Goal: Transaction & Acquisition: Download file/media

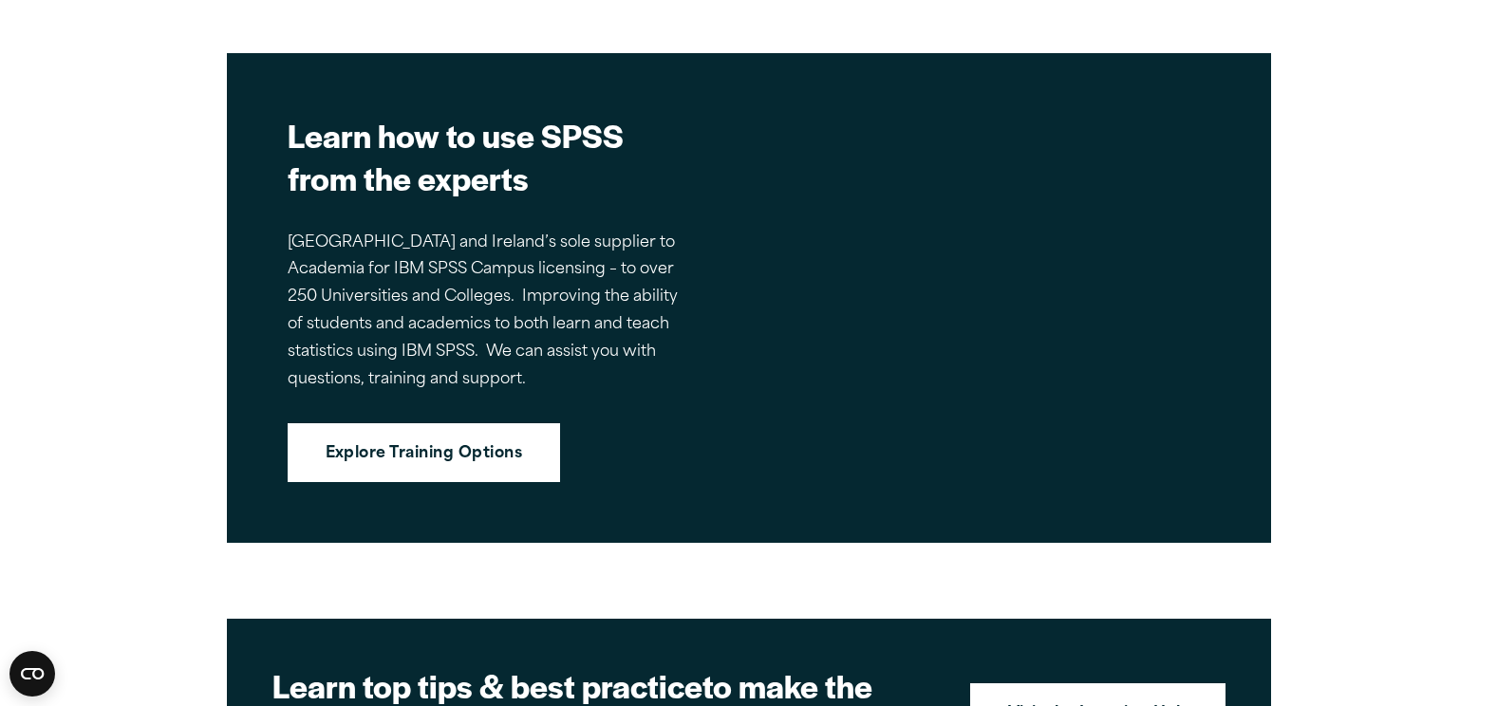
scroll to position [2563, 0]
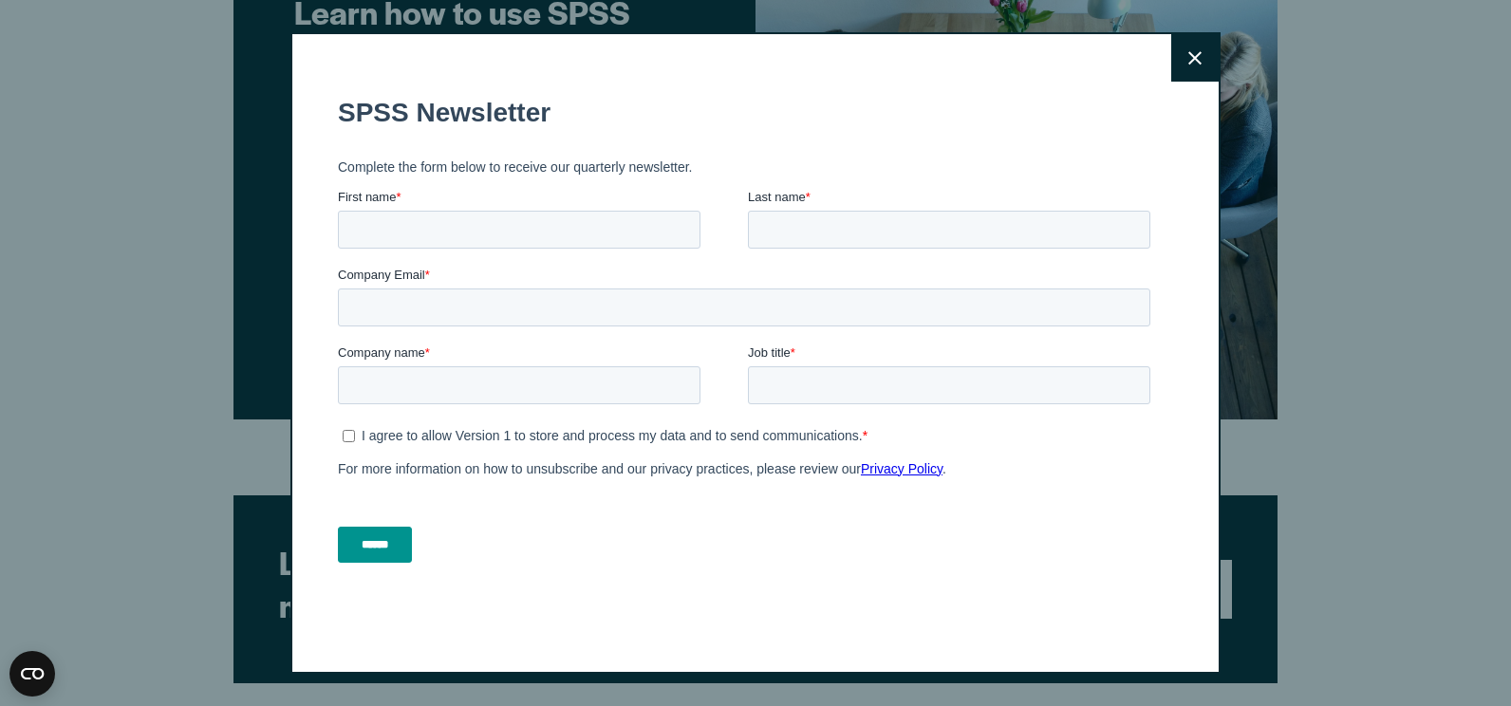
click at [1188, 56] on icon at bounding box center [1194, 57] width 13 height 13
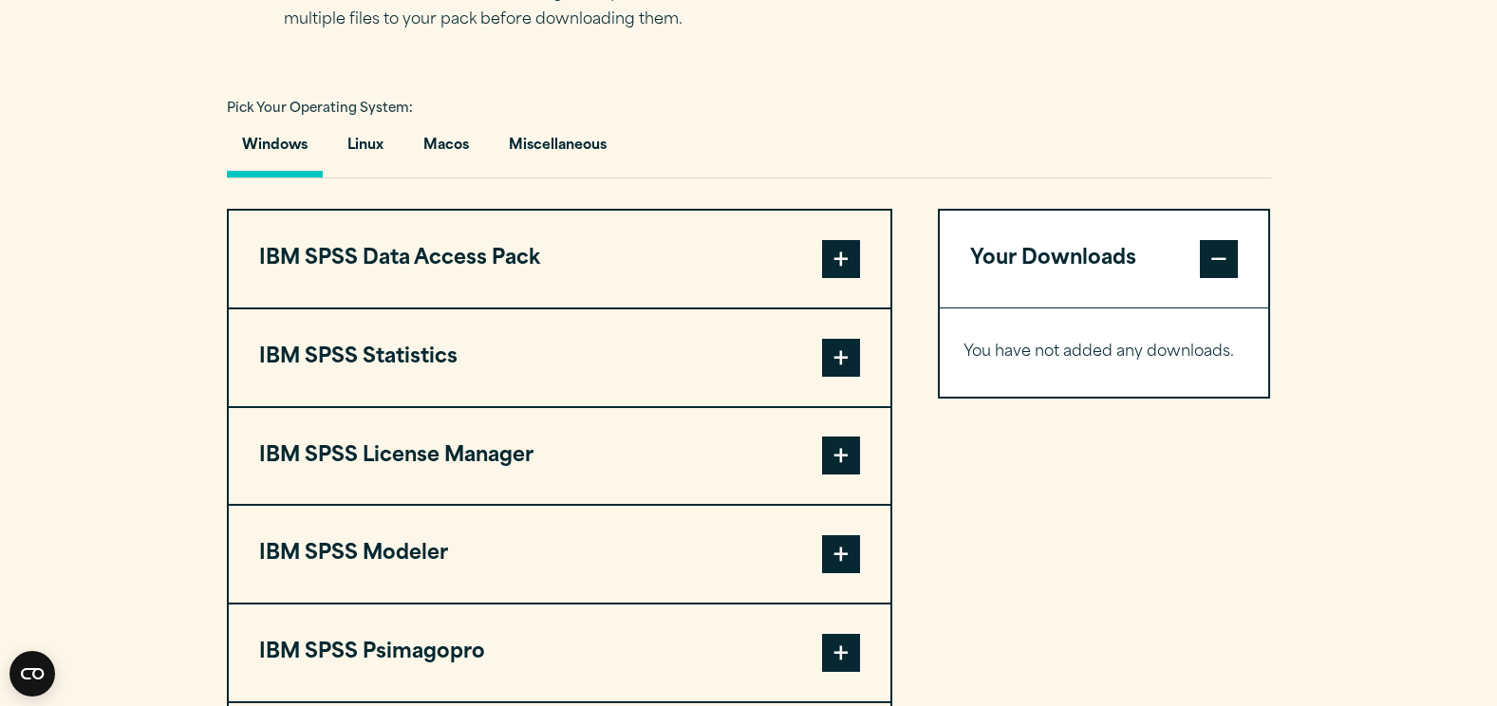
scroll to position [1424, 0]
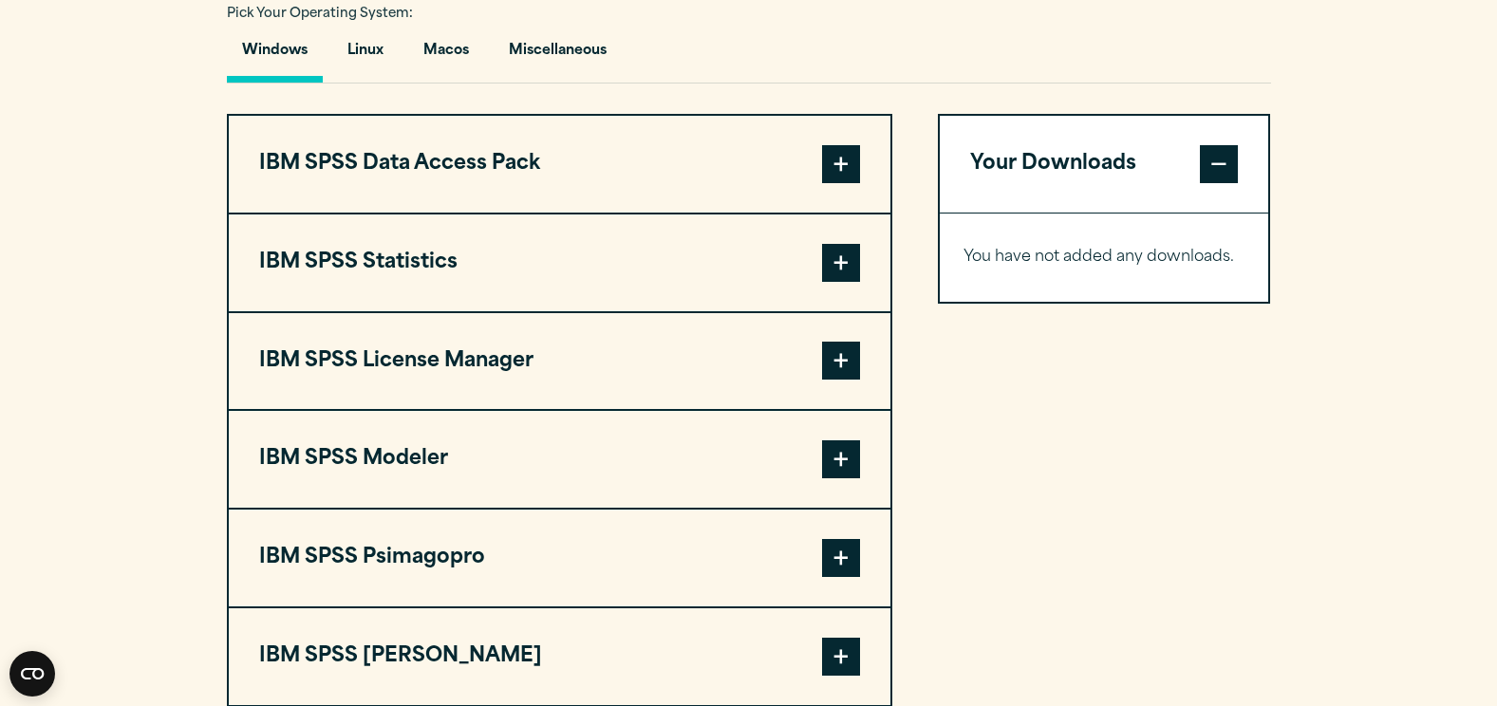
click at [823, 170] on span at bounding box center [841, 164] width 38 height 38
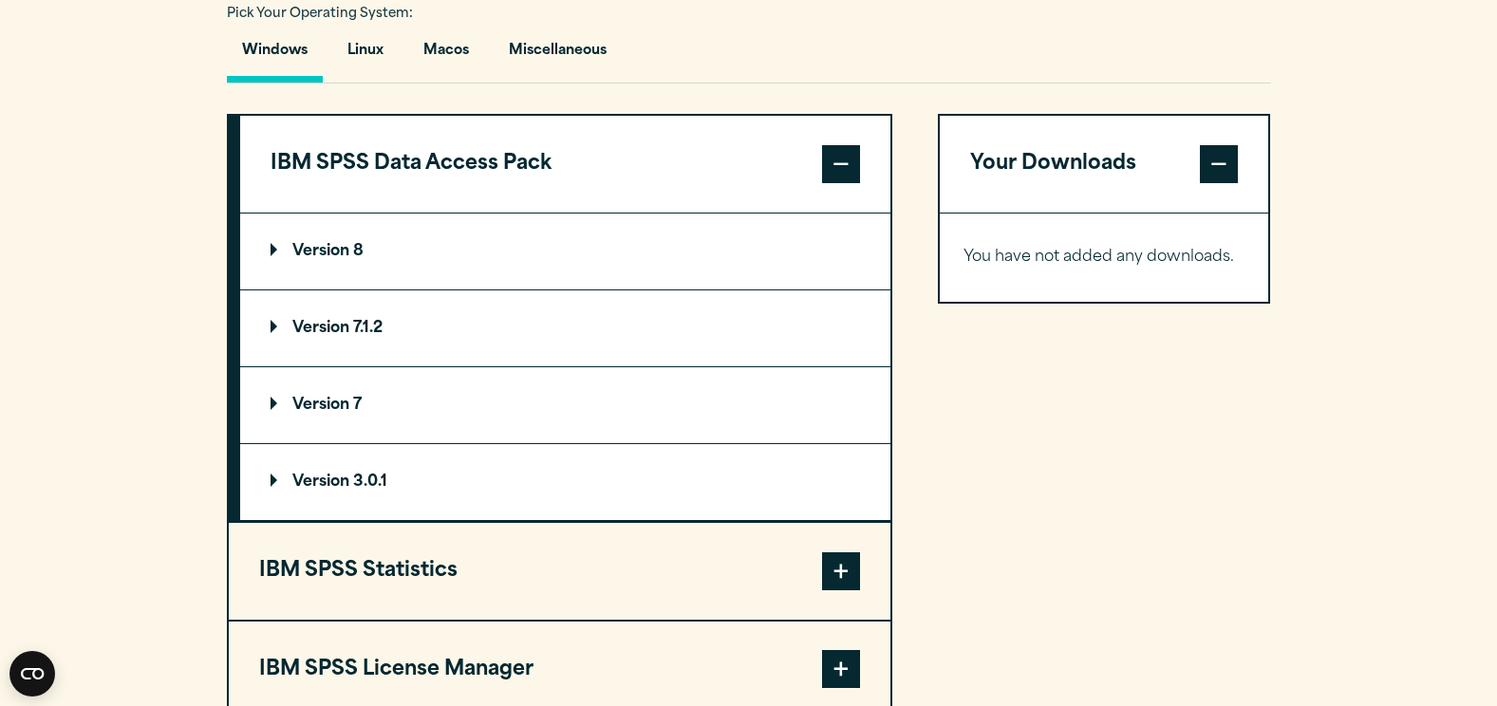
click at [823, 170] on span at bounding box center [841, 164] width 38 height 38
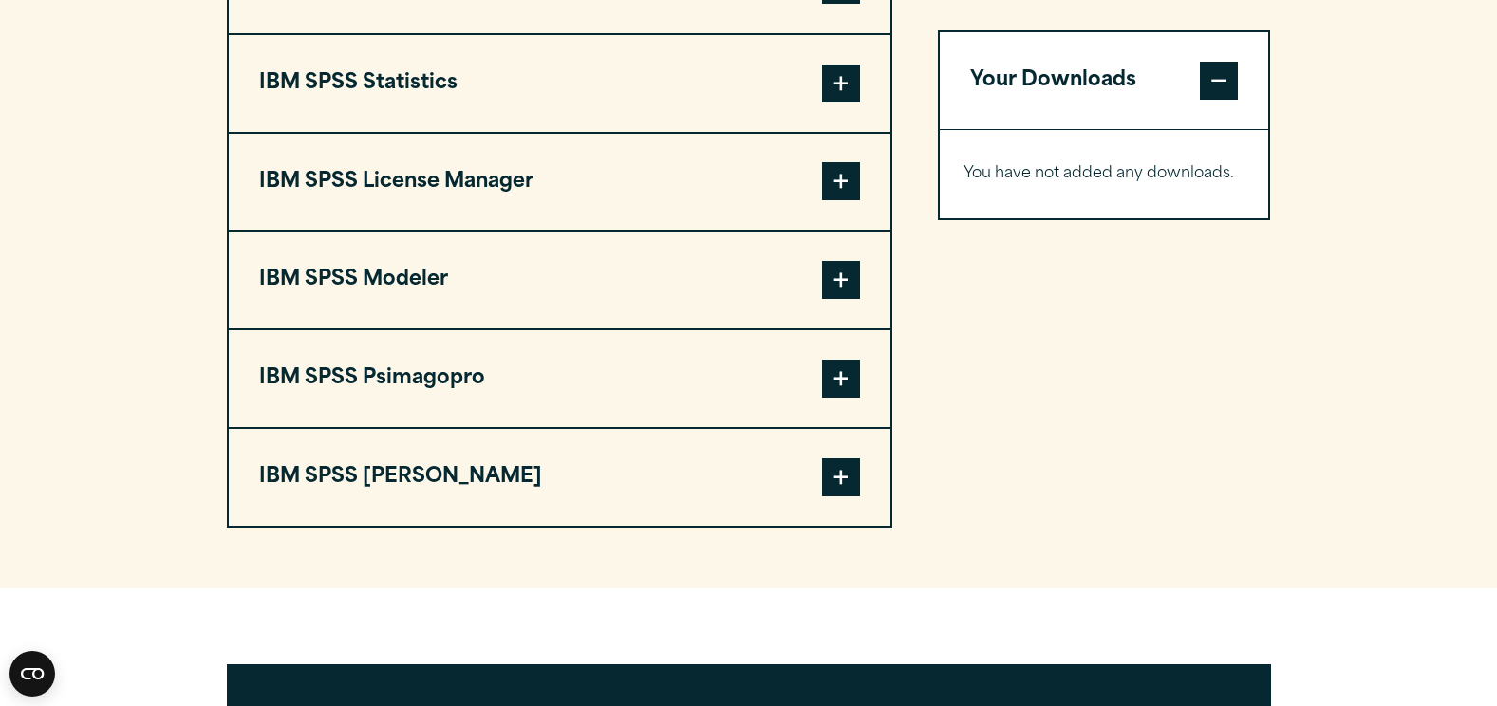
scroll to position [1614, 0]
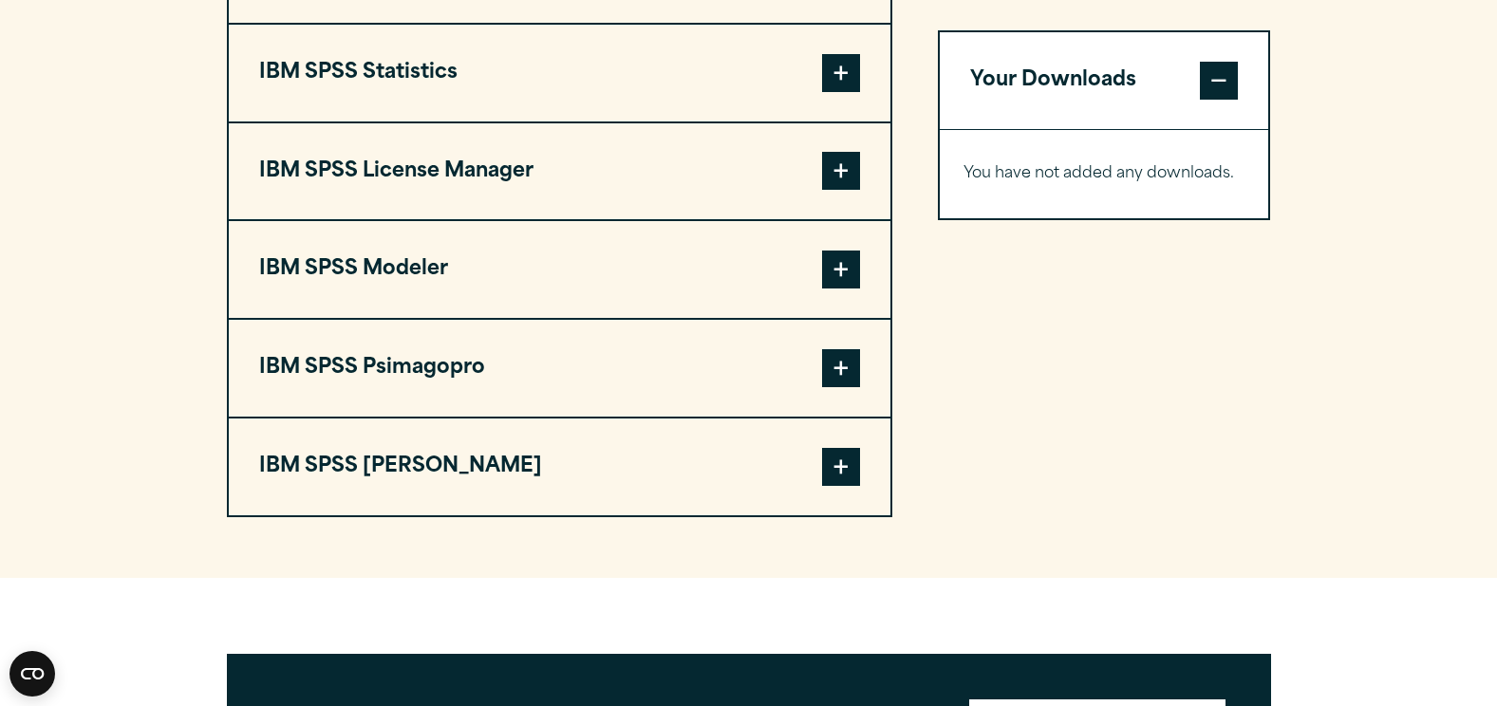
click at [826, 70] on span at bounding box center [841, 73] width 38 height 38
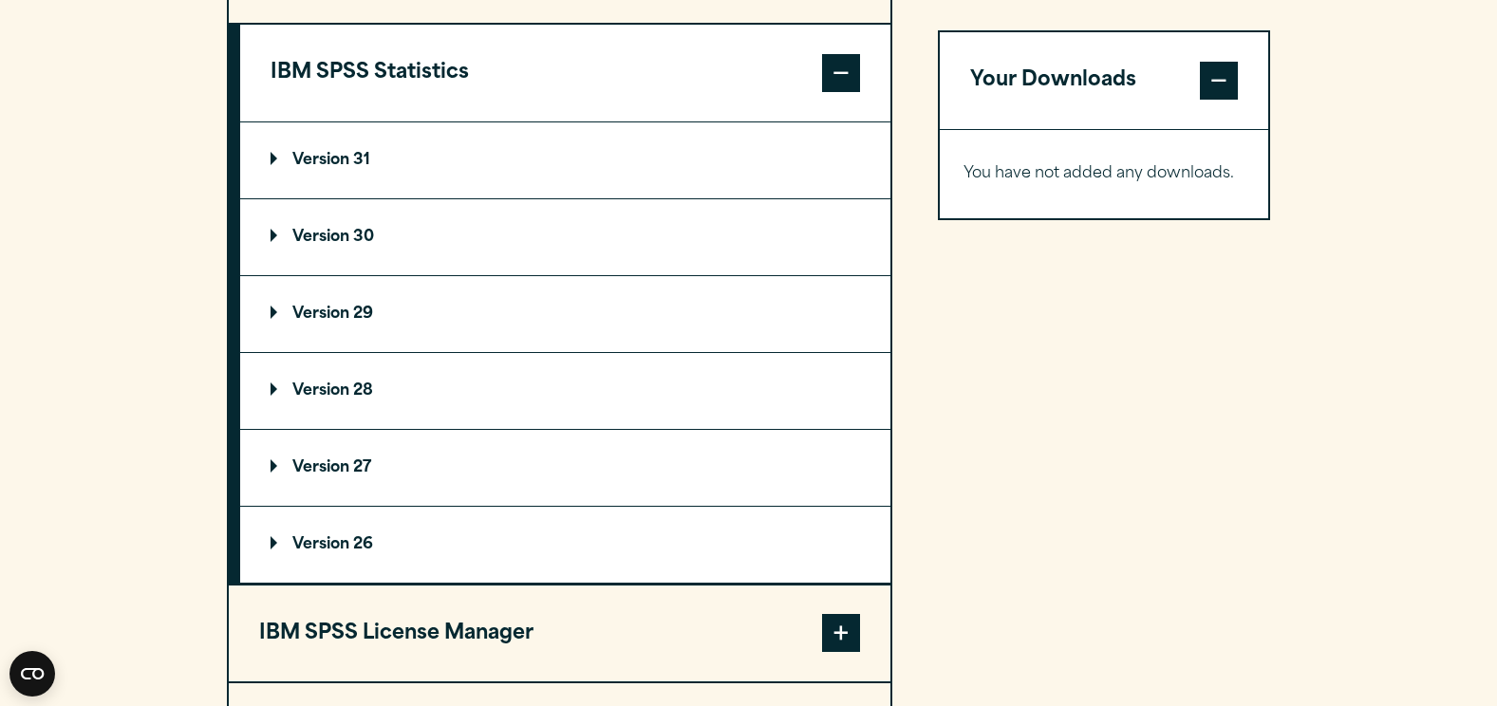
click at [826, 70] on span at bounding box center [841, 73] width 38 height 38
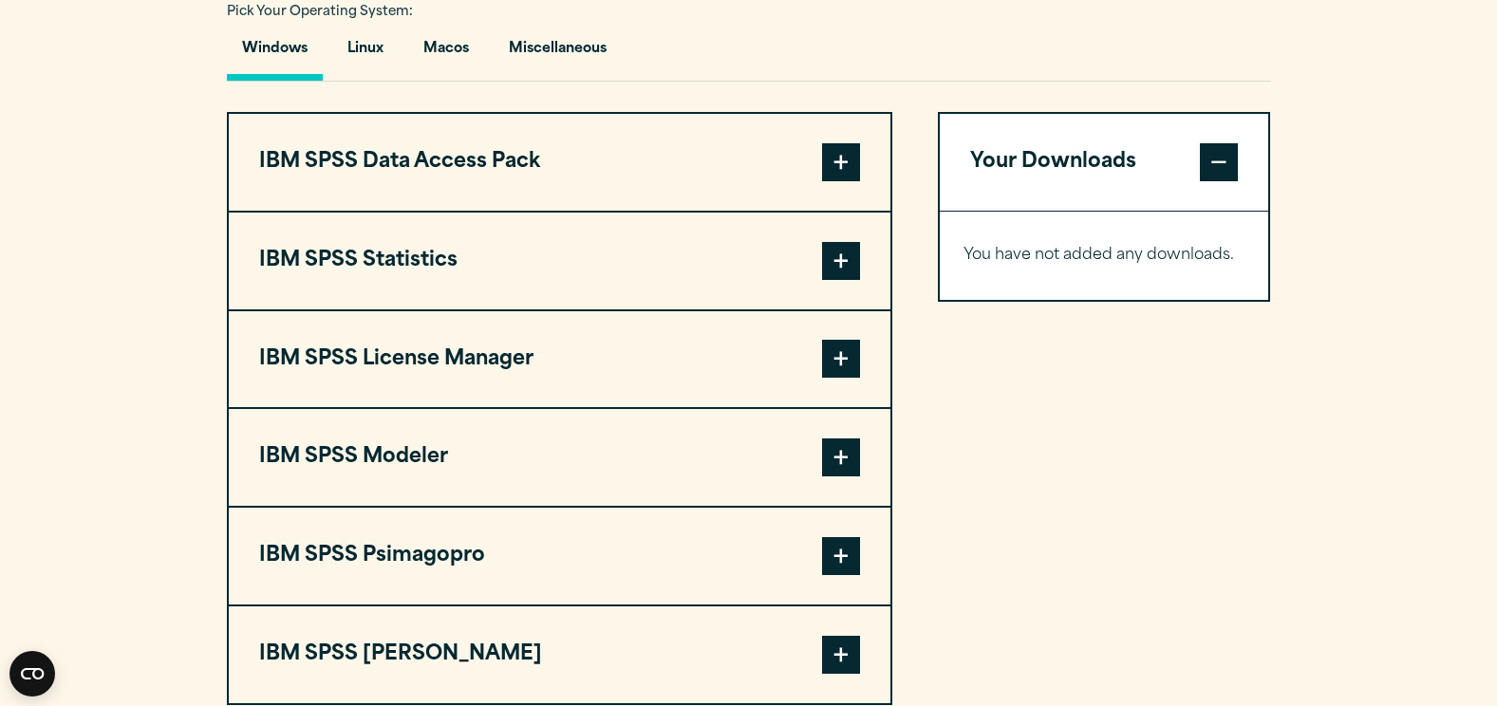
scroll to position [1424, 0]
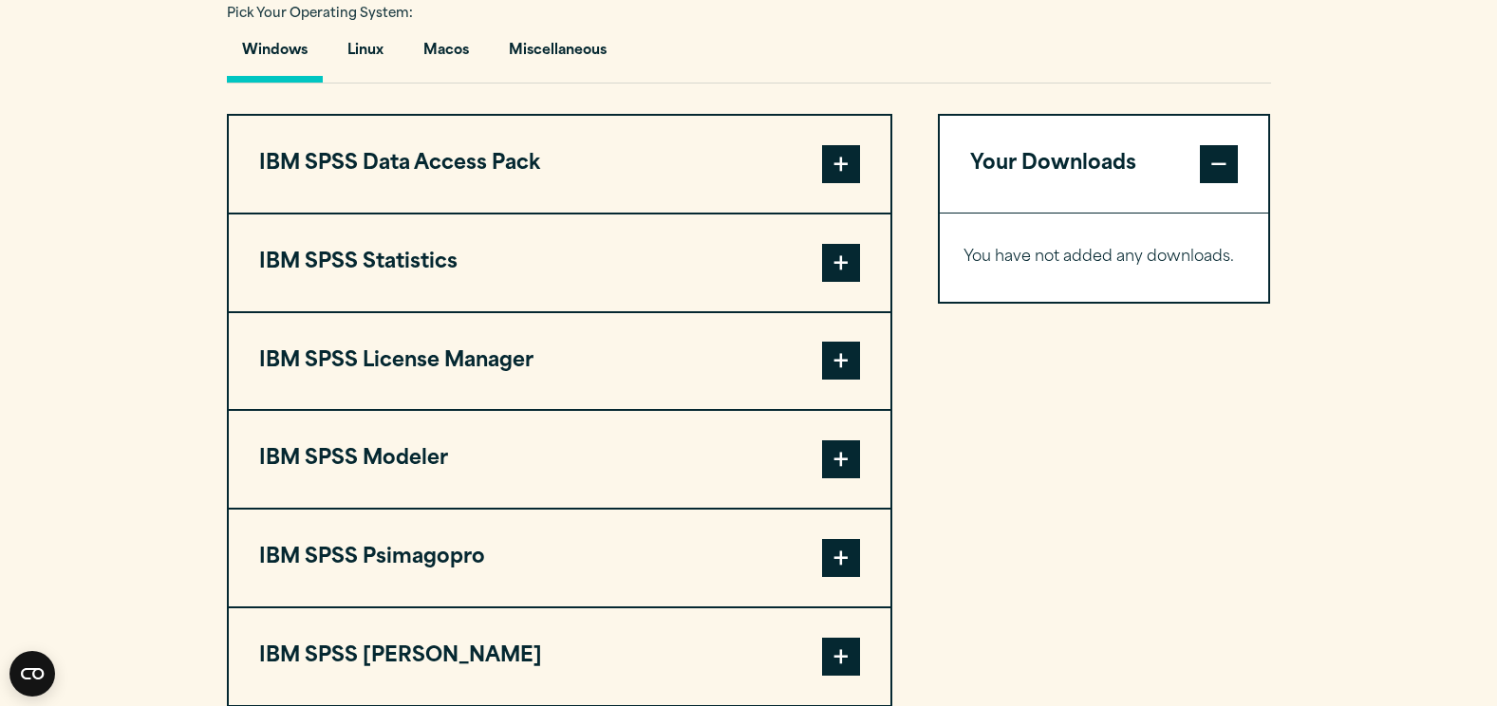
click at [814, 350] on button "IBM SPSS License Manager" at bounding box center [560, 361] width 662 height 97
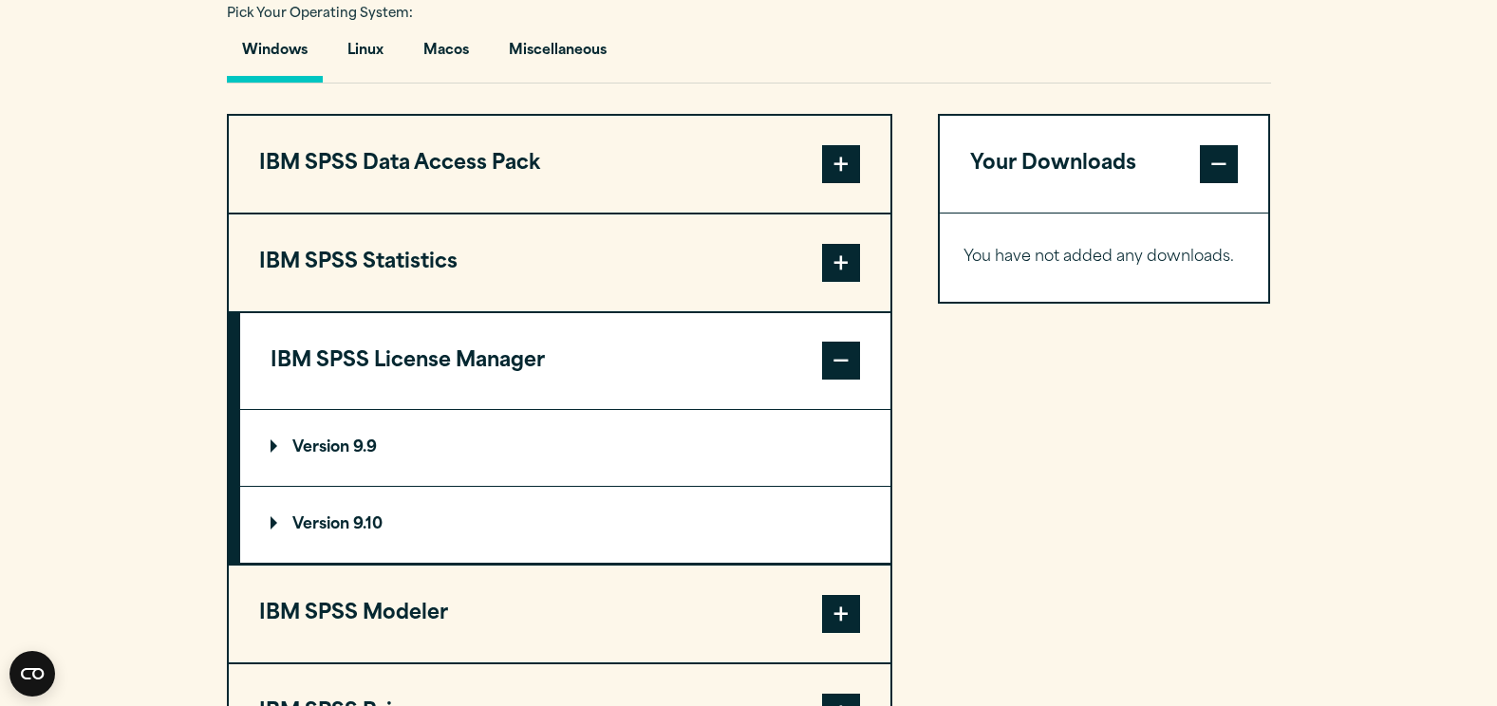
click at [817, 360] on button "IBM SPSS License Manager" at bounding box center [565, 361] width 650 height 97
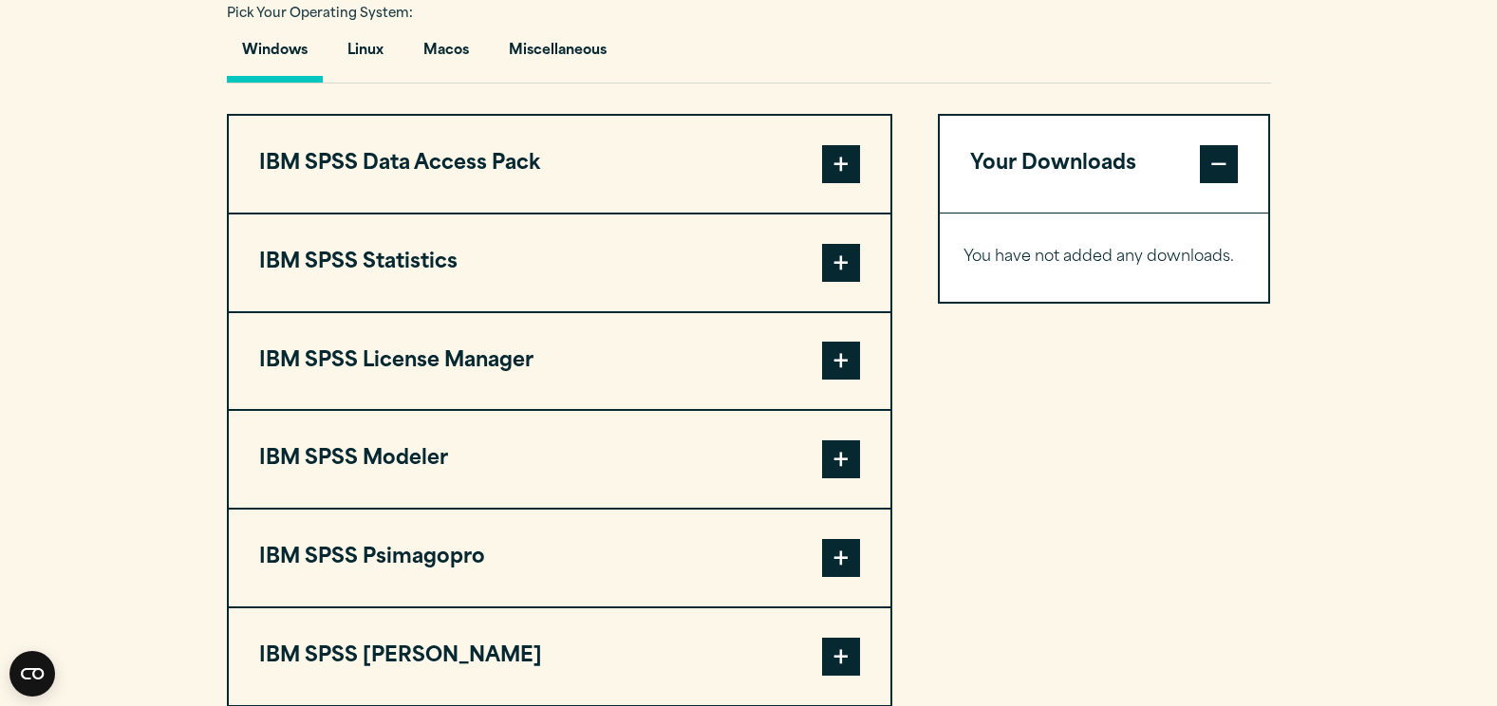
click at [786, 471] on button "IBM SPSS Modeler" at bounding box center [560, 459] width 662 height 97
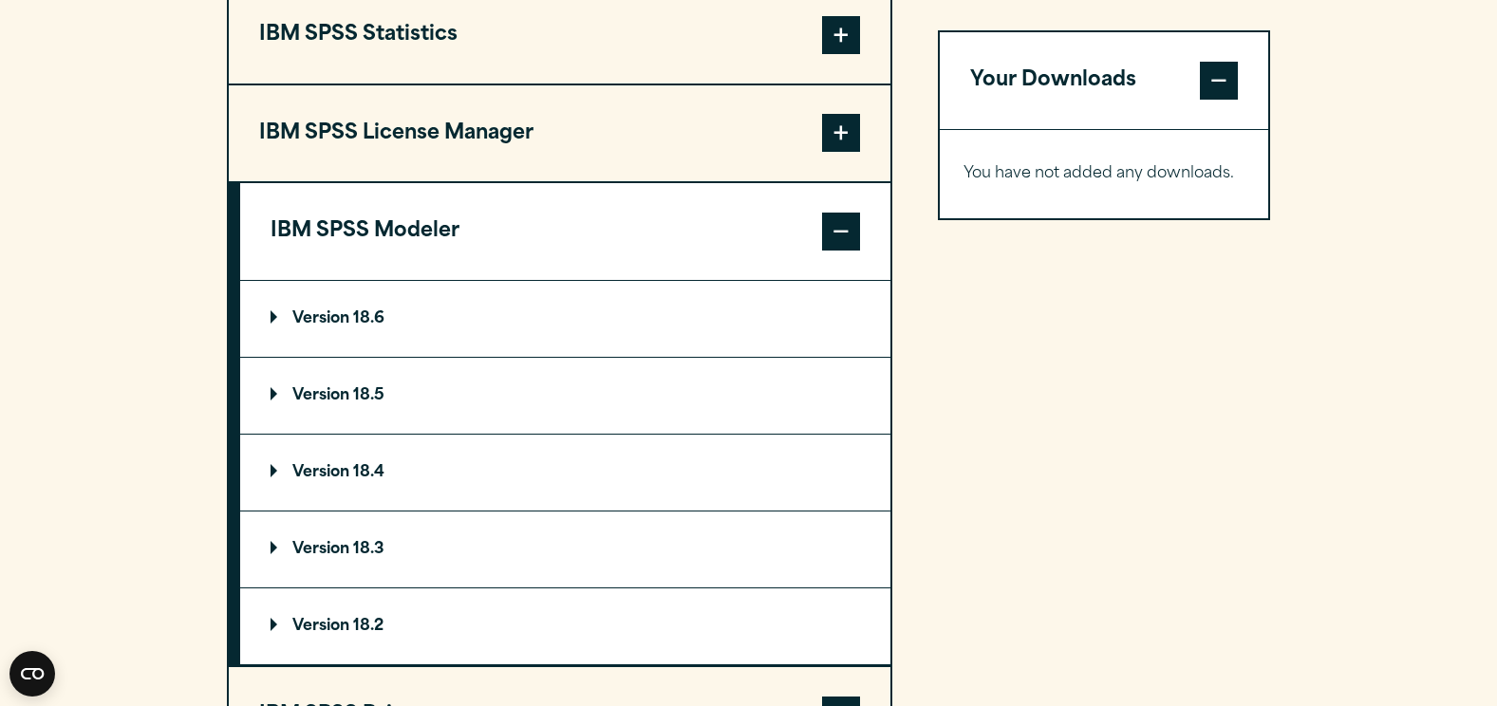
scroll to position [1709, 0]
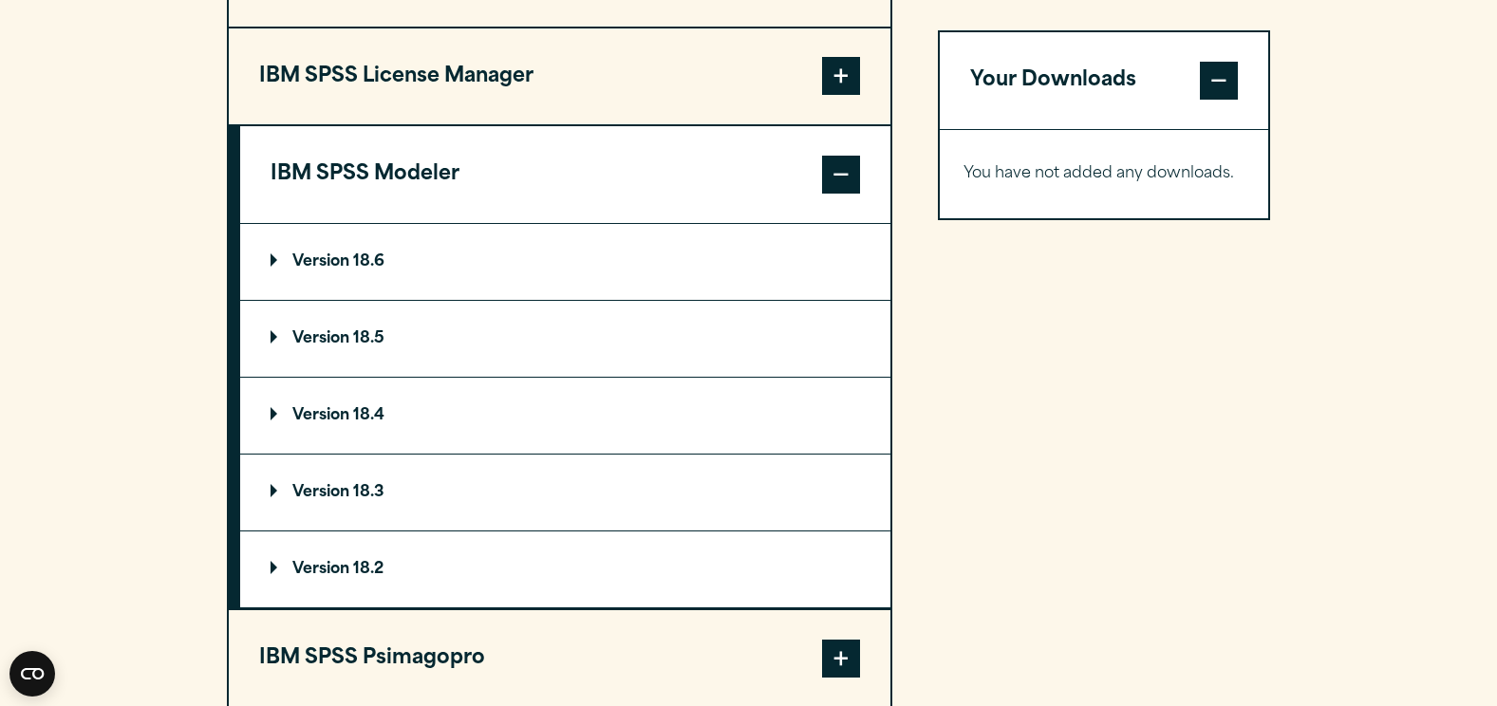
click at [836, 152] on button "IBM SPSS Modeler" at bounding box center [565, 174] width 650 height 97
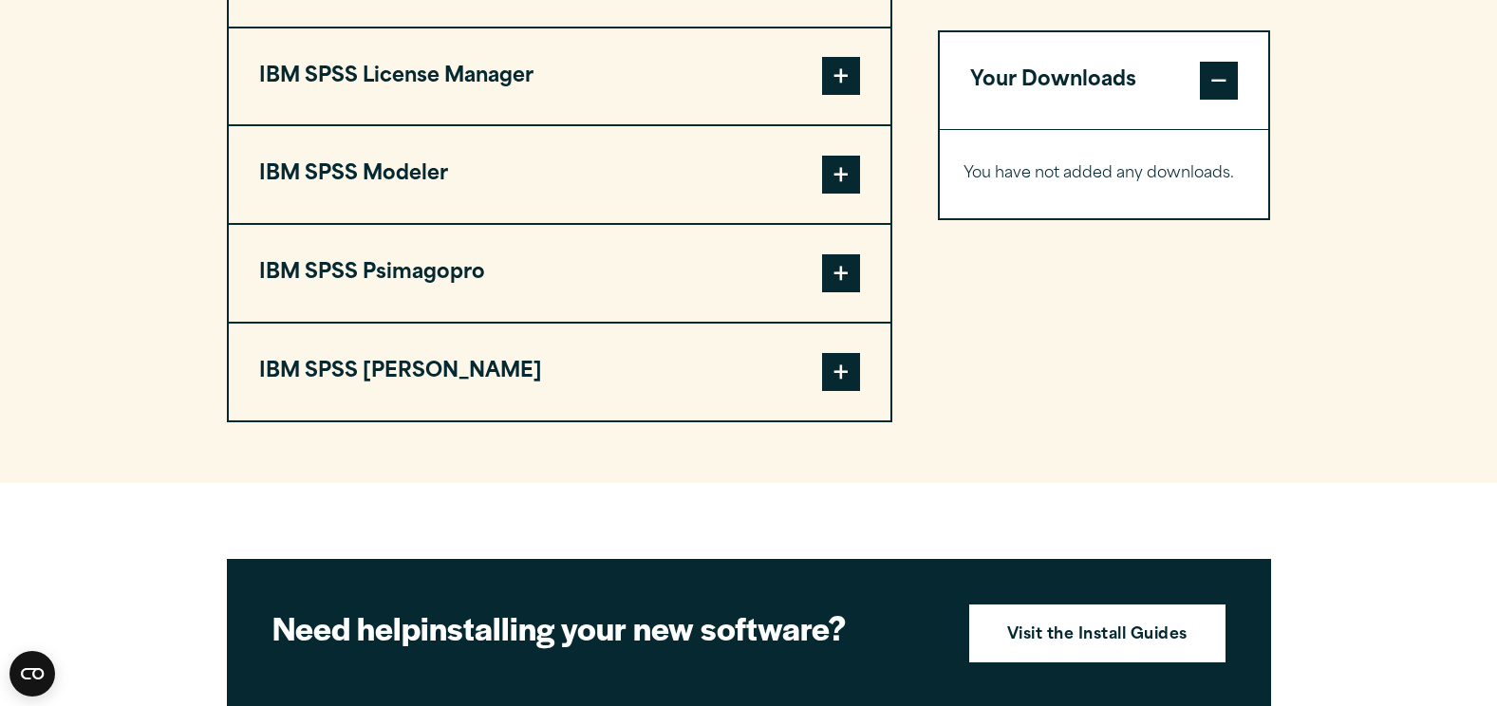
click at [846, 286] on span at bounding box center [841, 273] width 38 height 38
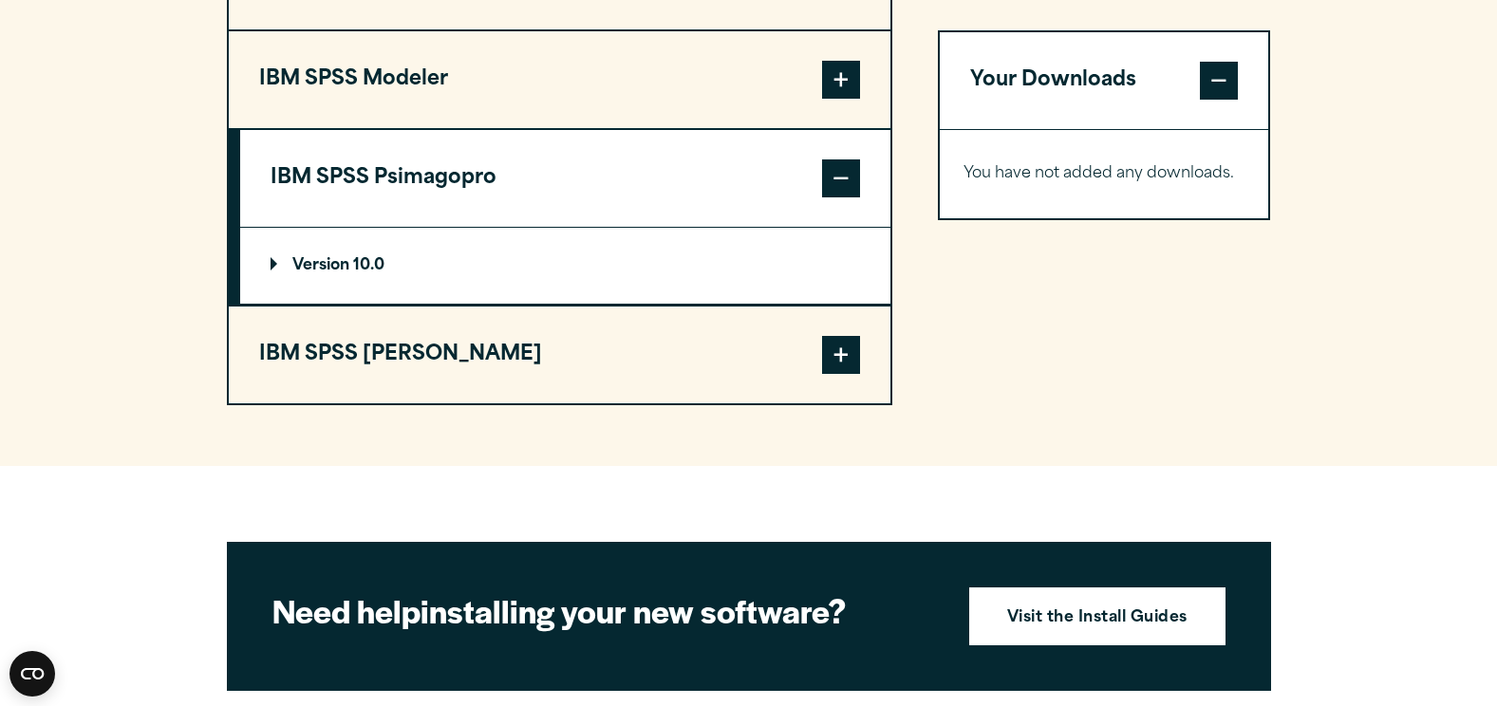
click at [844, 380] on button "IBM SPSS [PERSON_NAME]" at bounding box center [560, 355] width 662 height 97
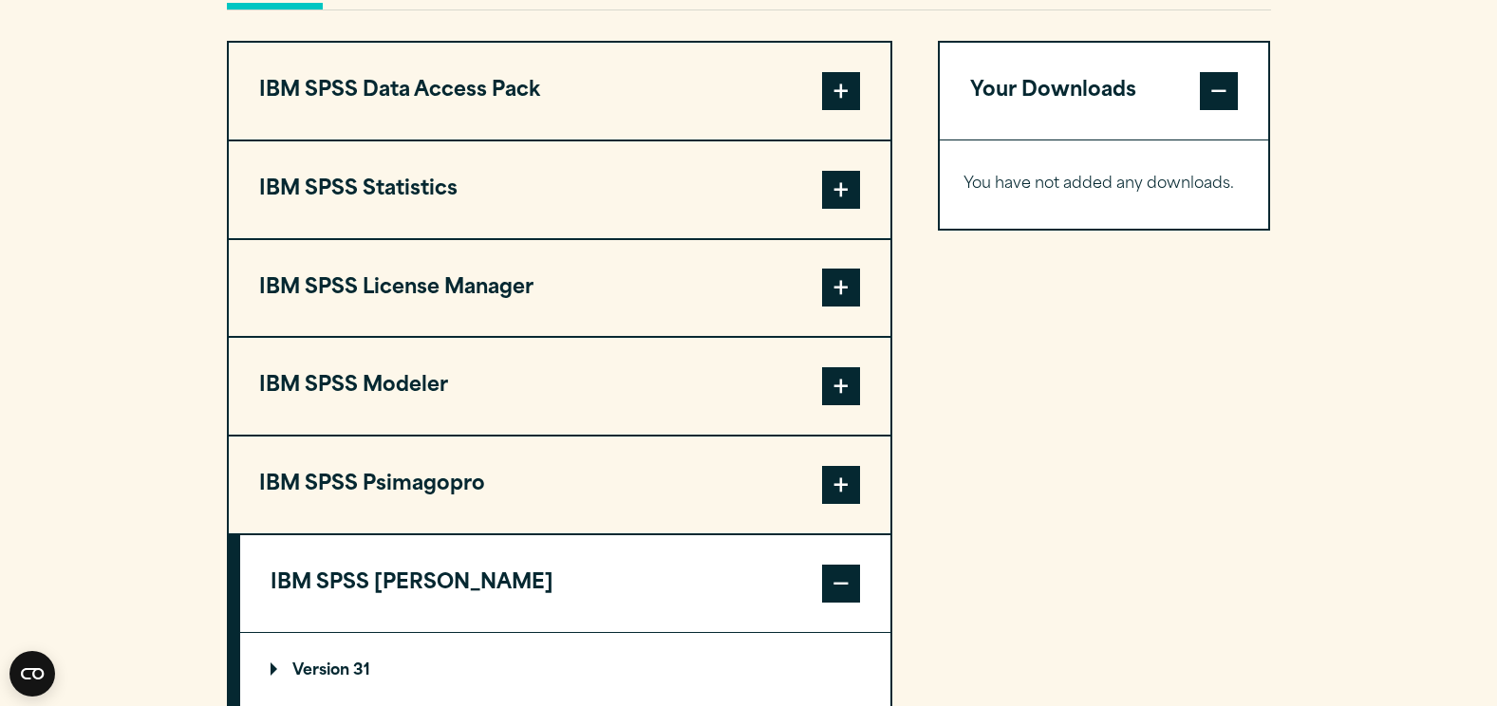
scroll to position [1424, 0]
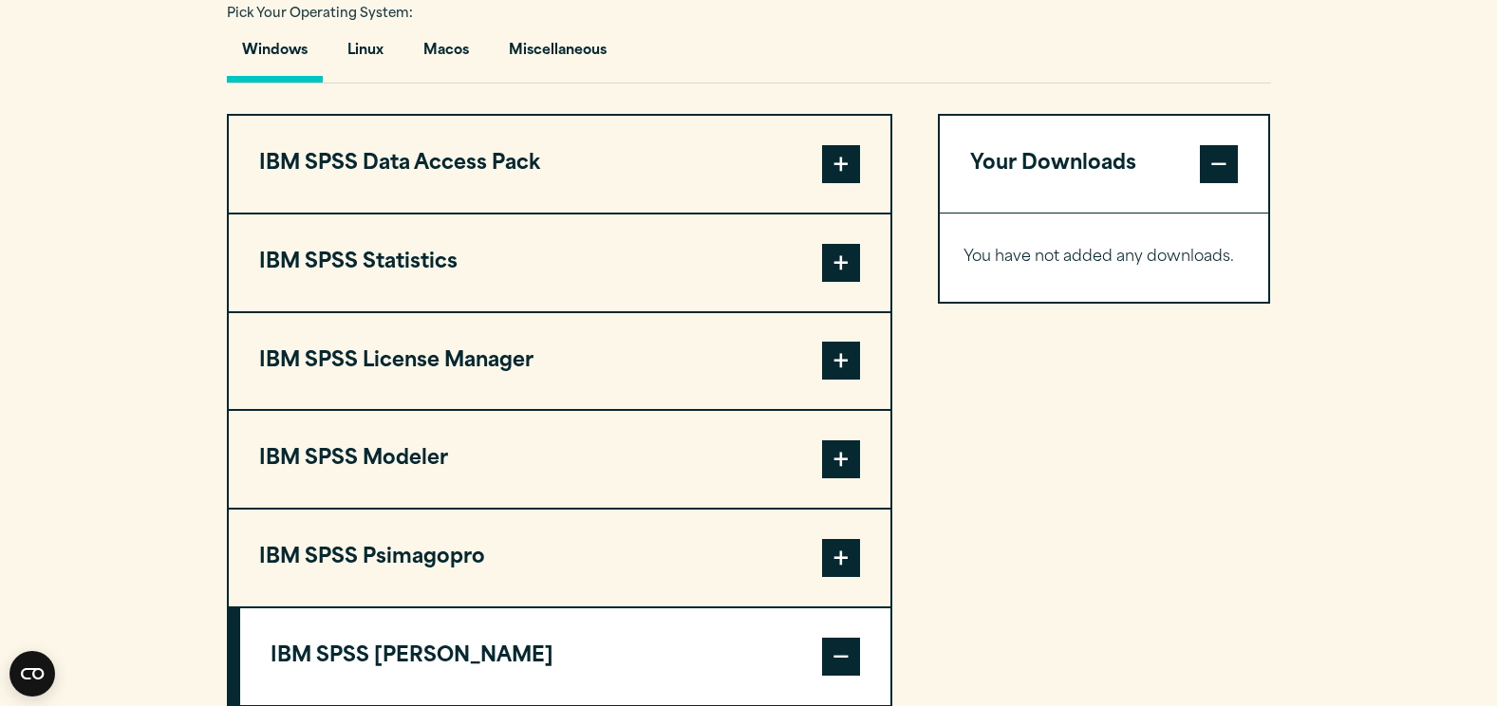
click at [839, 149] on span at bounding box center [841, 164] width 38 height 38
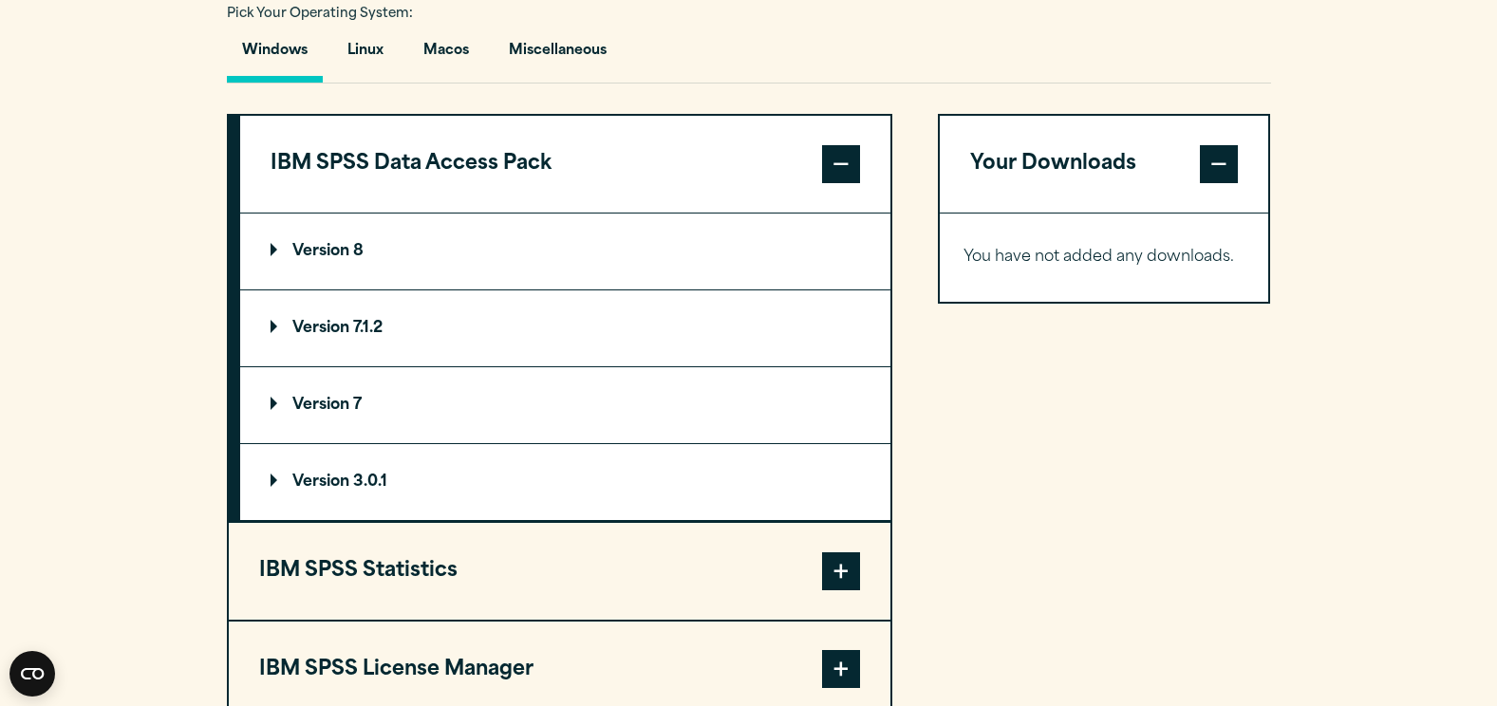
click at [825, 184] on button "IBM SPSS Data Access Pack" at bounding box center [565, 164] width 650 height 97
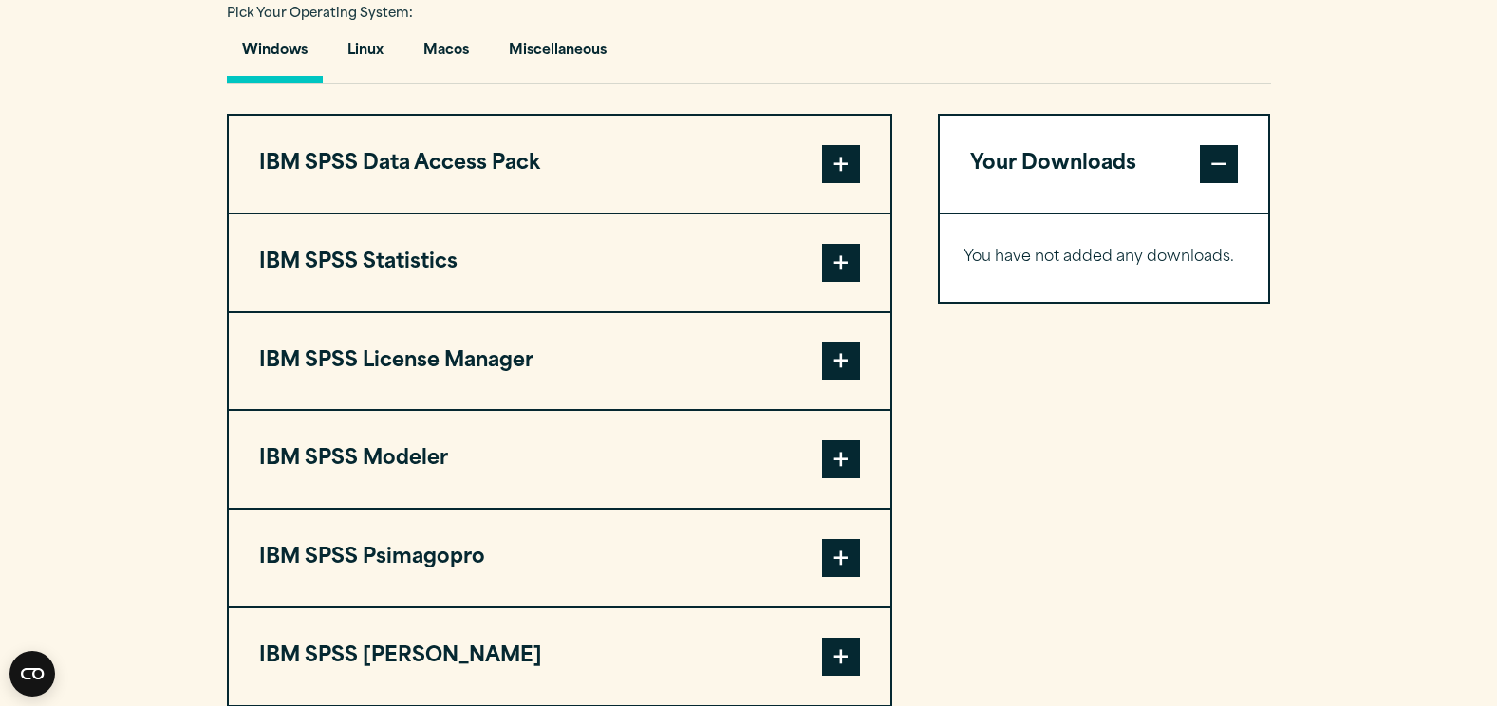
click at [822, 252] on span at bounding box center [841, 263] width 38 height 38
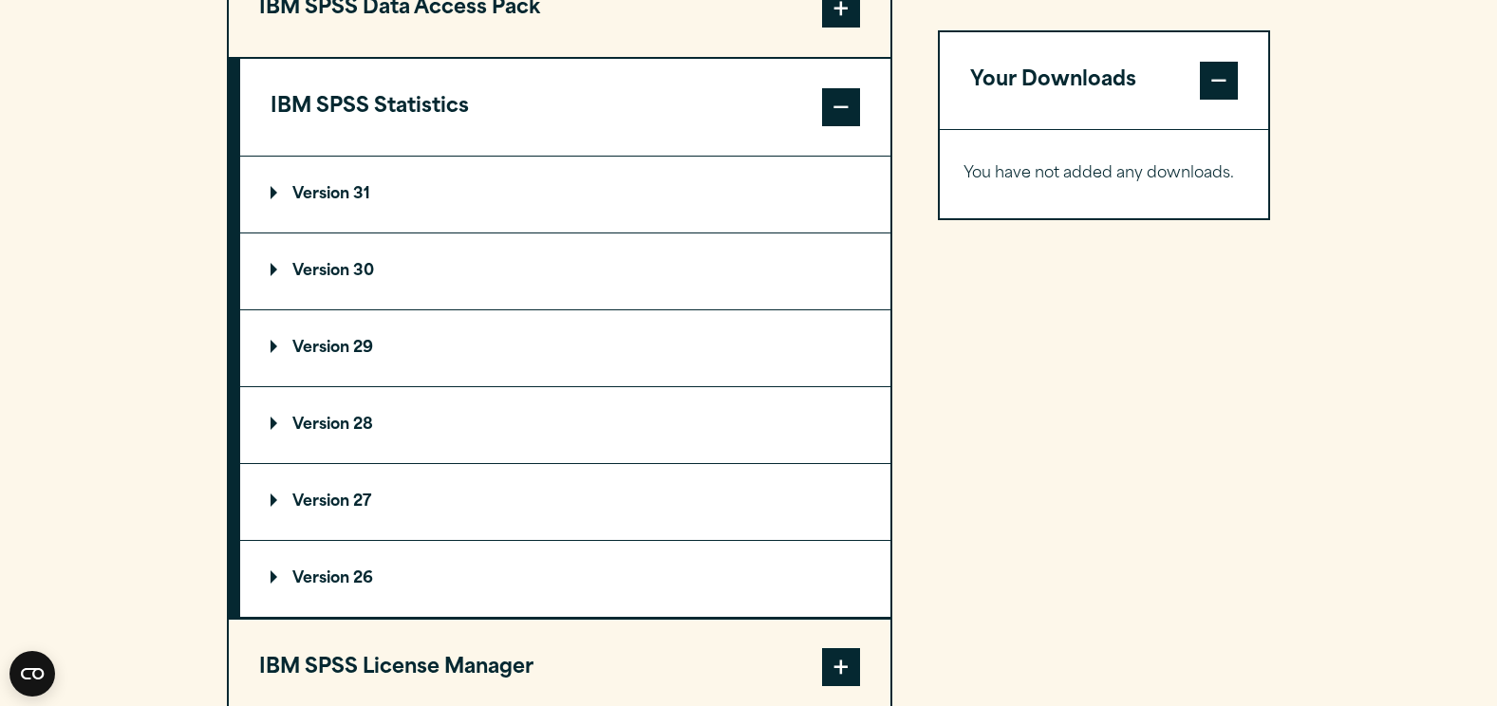
scroll to position [1614, 0]
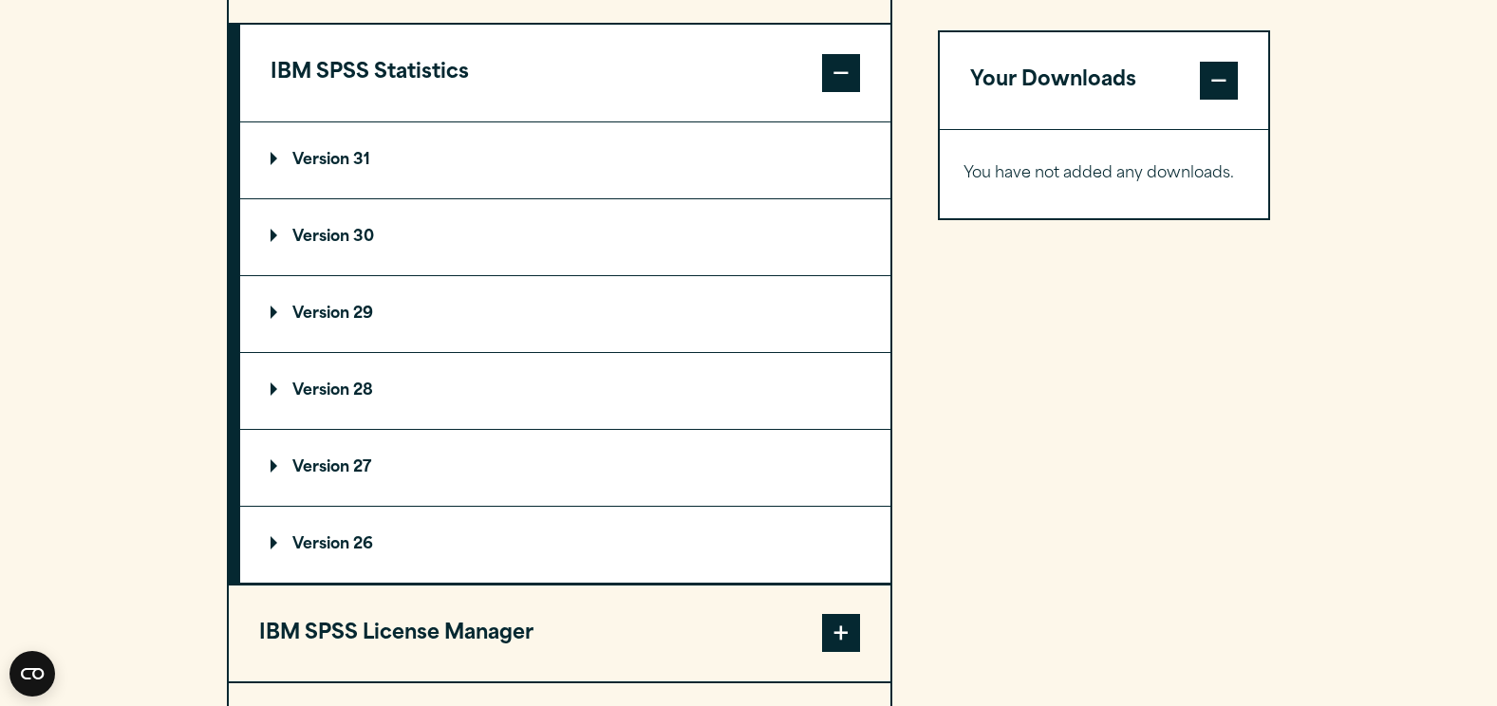
click at [379, 236] on summary "Version 30" at bounding box center [565, 237] width 650 height 76
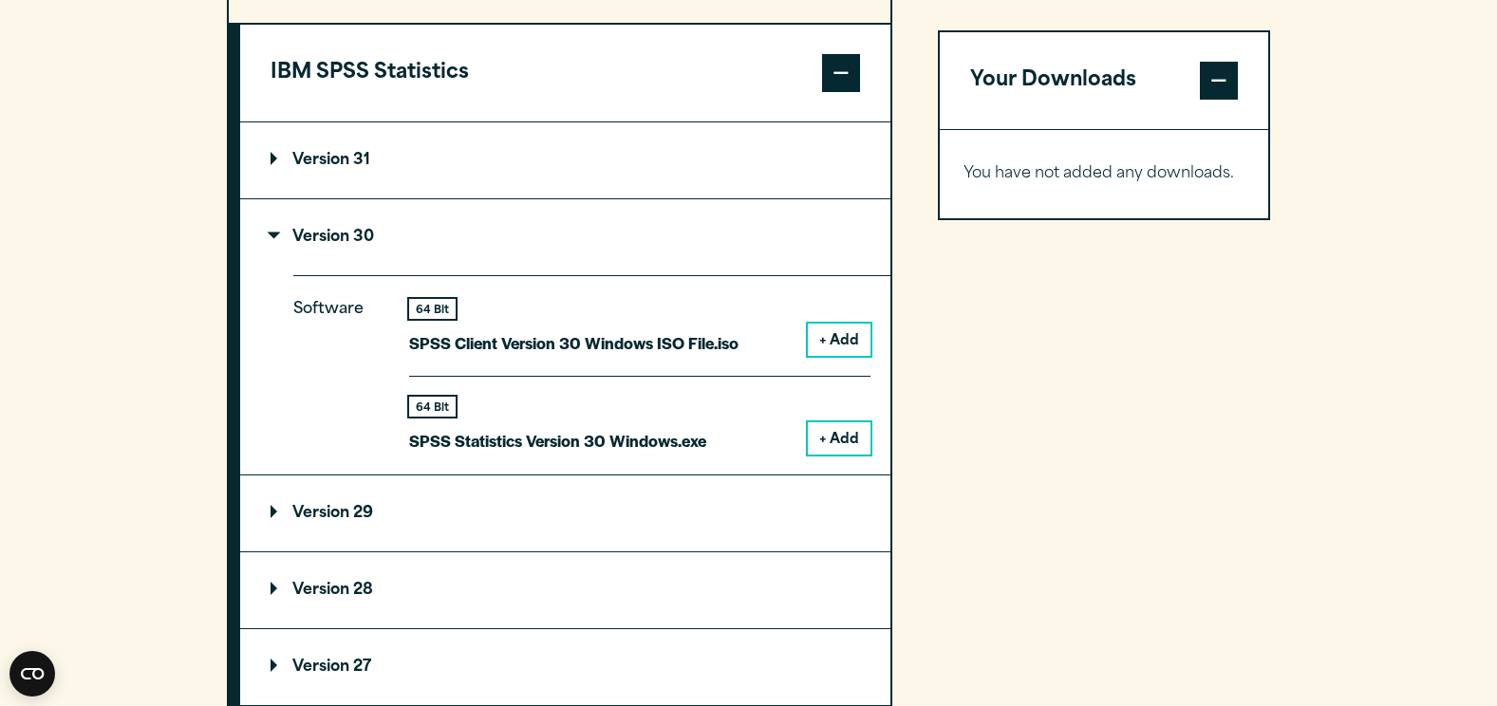
click at [379, 236] on summary "Version 30" at bounding box center [565, 237] width 650 height 76
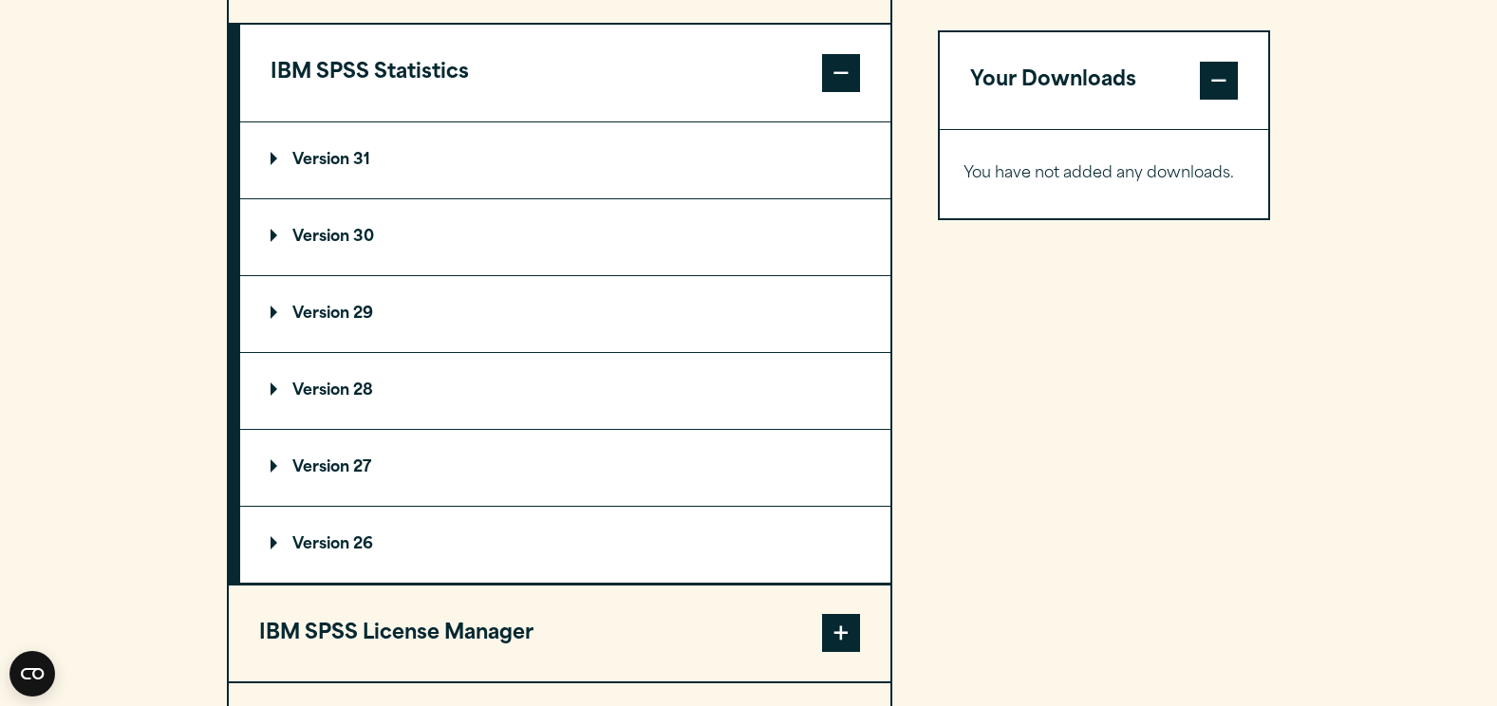
click at [379, 236] on summary "Version 30" at bounding box center [565, 237] width 650 height 76
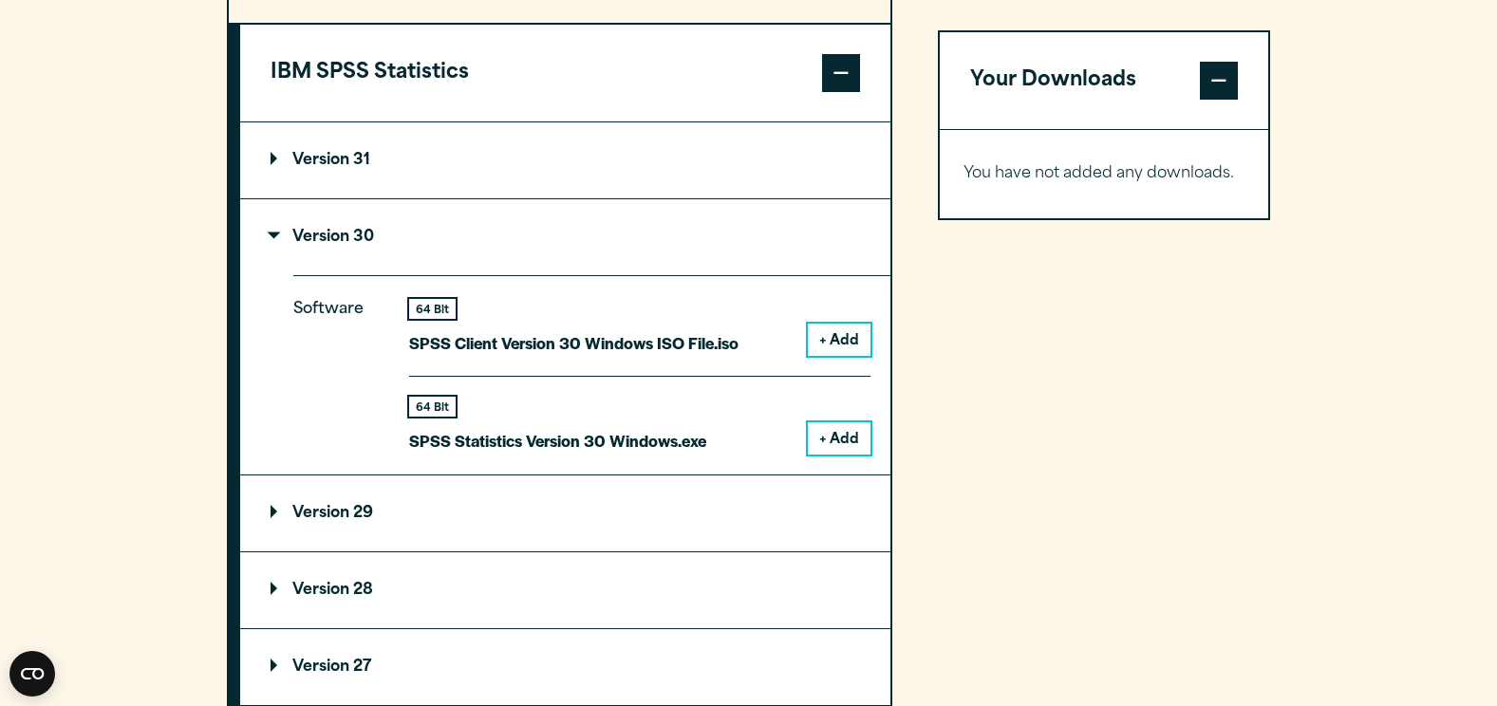
click at [835, 439] on button "+ Add" at bounding box center [839, 438] width 63 height 32
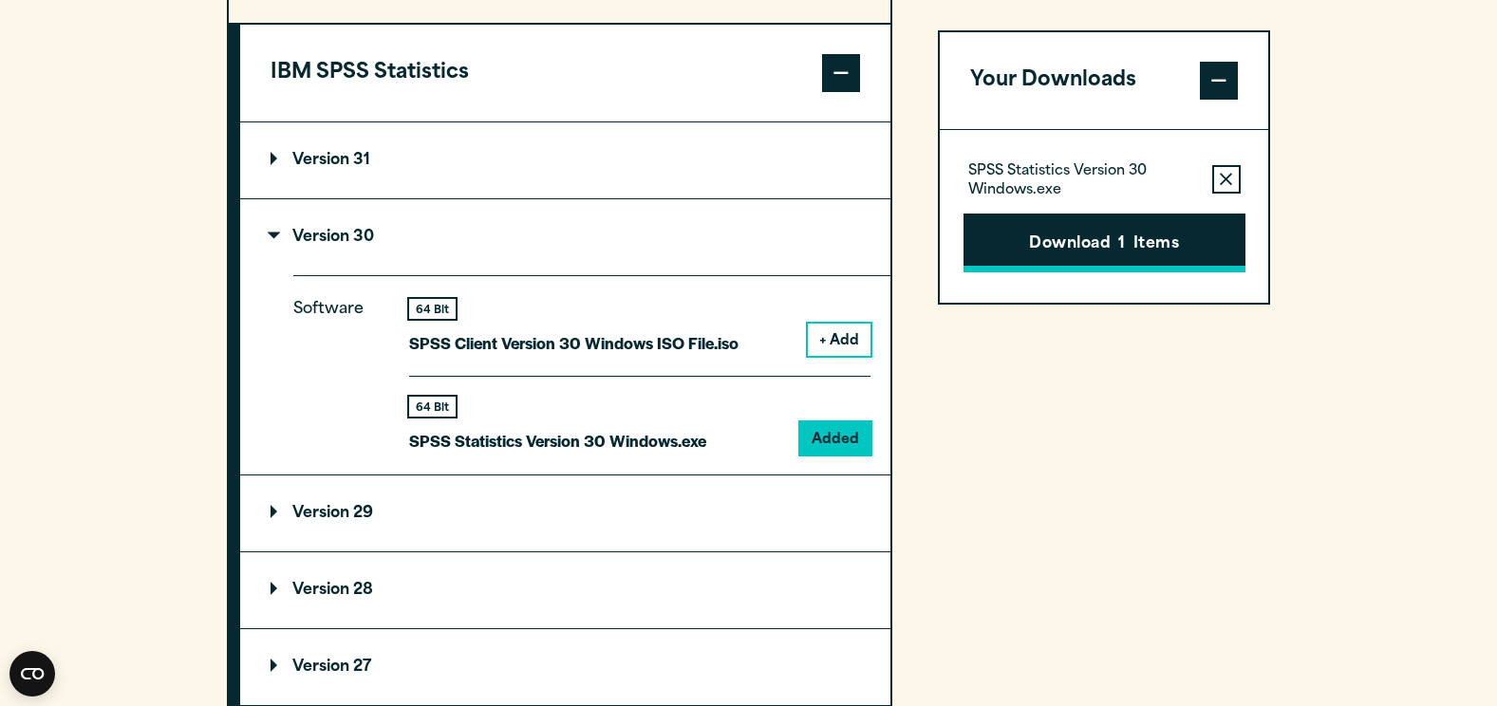
click at [1089, 253] on button "Download 1 Items" at bounding box center [1104, 243] width 282 height 59
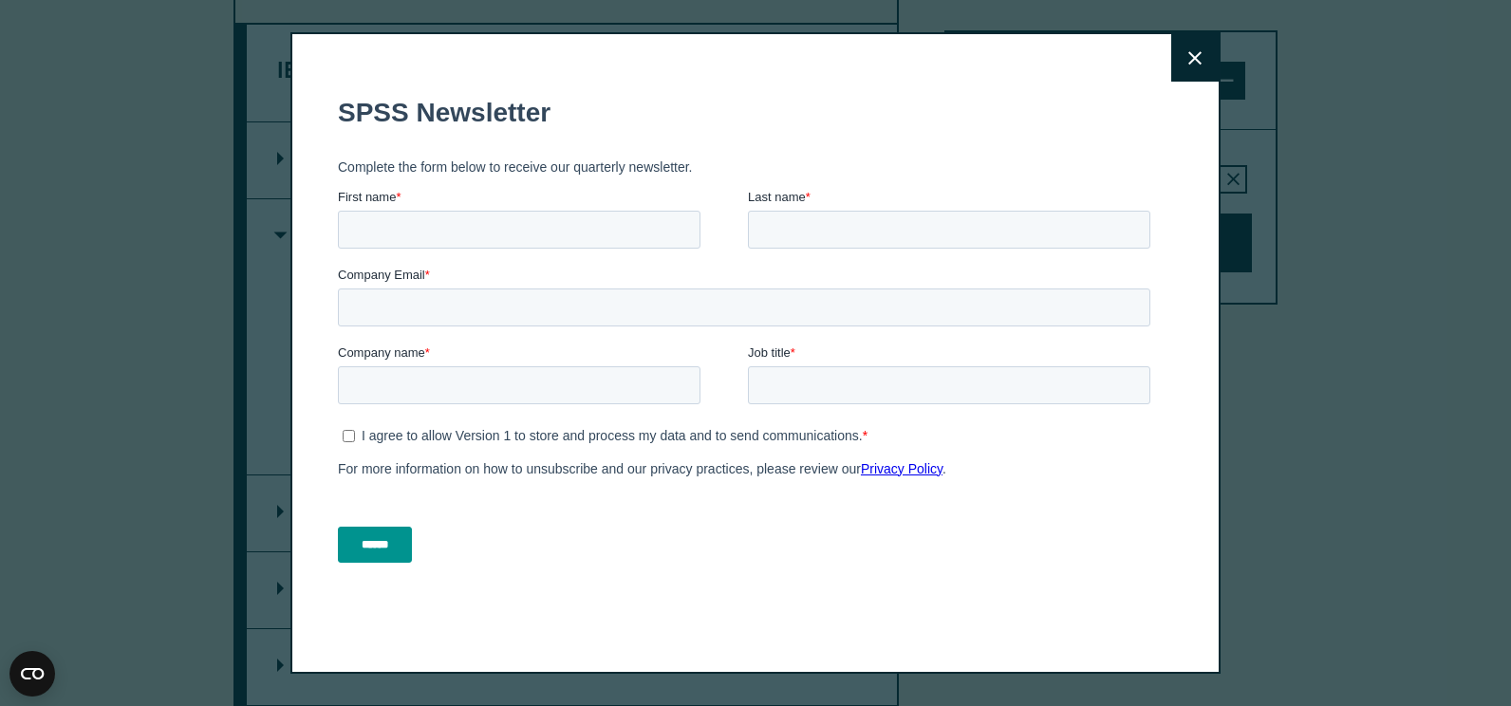
drag, startPoint x: 1178, startPoint y: 51, endPoint x: 1111, endPoint y: 51, distance: 67.4
click at [1178, 51] on button "Close" at bounding box center [1194, 57] width 47 height 47
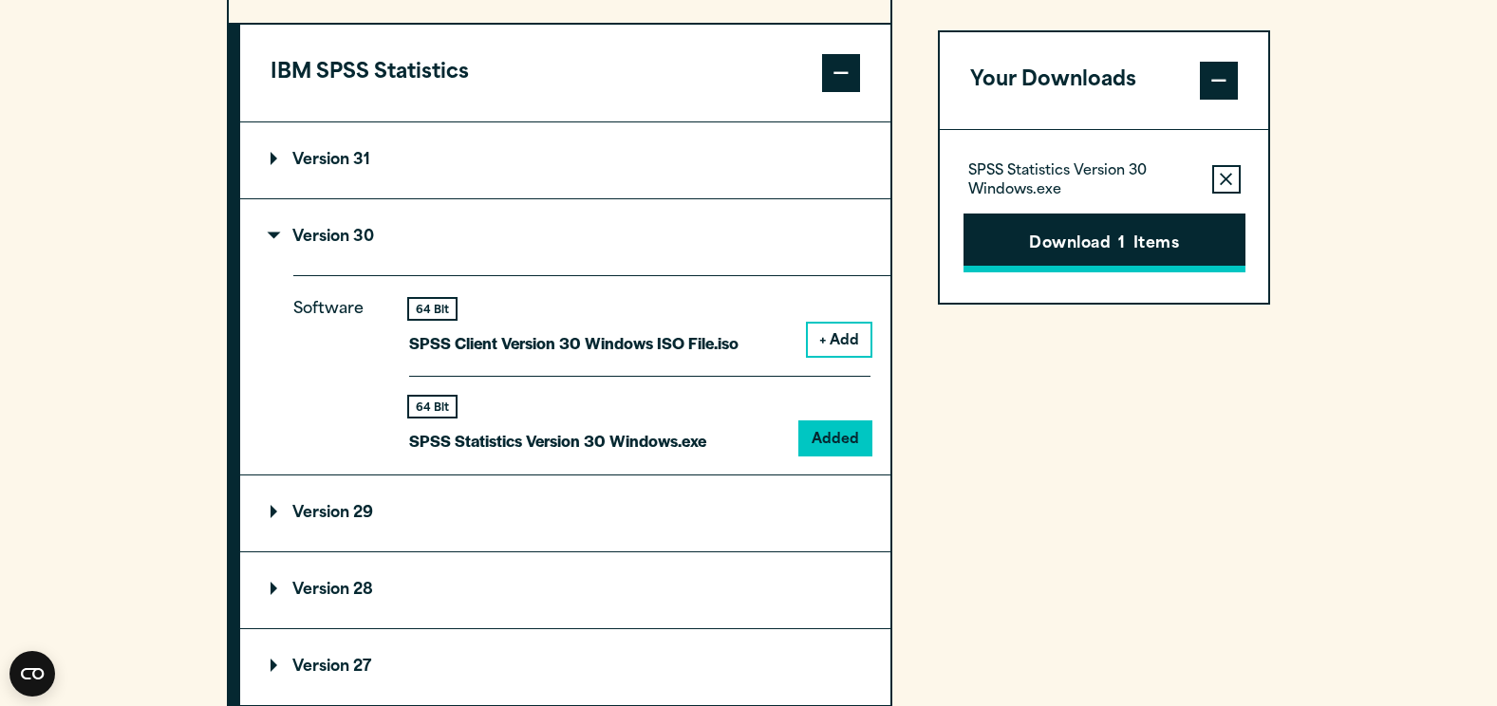
click at [1074, 261] on button "Download 1 Items" at bounding box center [1104, 243] width 282 height 59
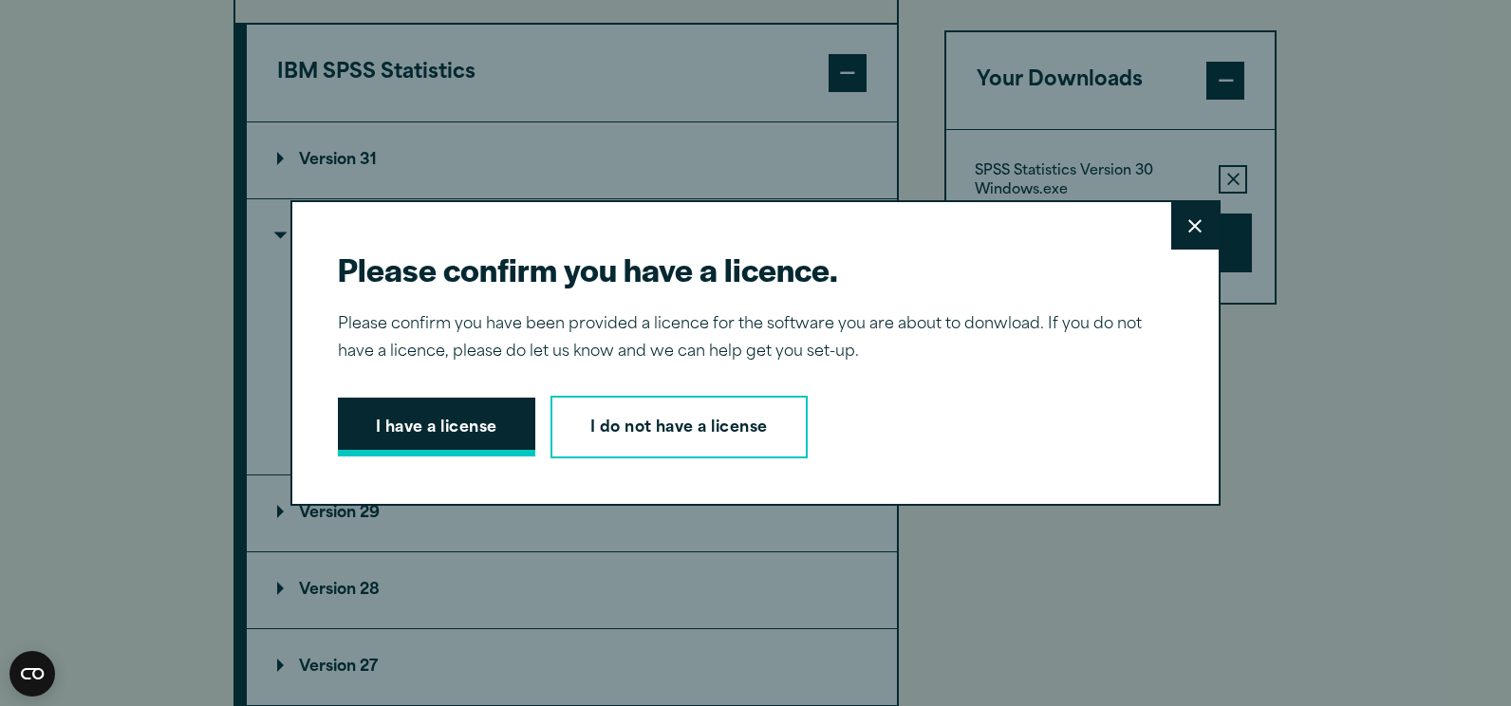
click at [489, 424] on button "I have a license" at bounding box center [436, 427] width 197 height 59
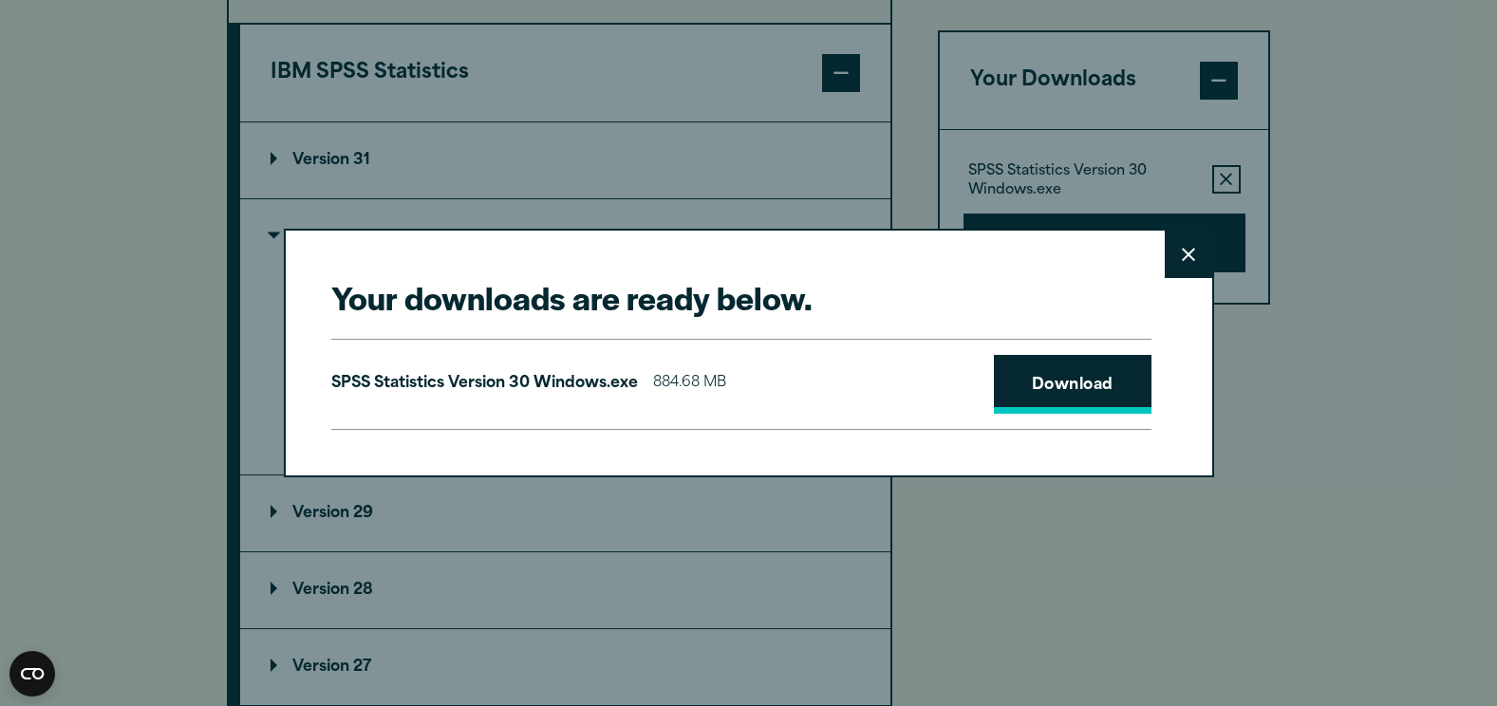
click at [1074, 395] on link "Download" at bounding box center [1073, 384] width 158 height 59
click at [1192, 215] on div "Your downloads are ready below. Close SPSS Statistics Version 30 Windows.exe 88…" at bounding box center [748, 353] width 1497 height 706
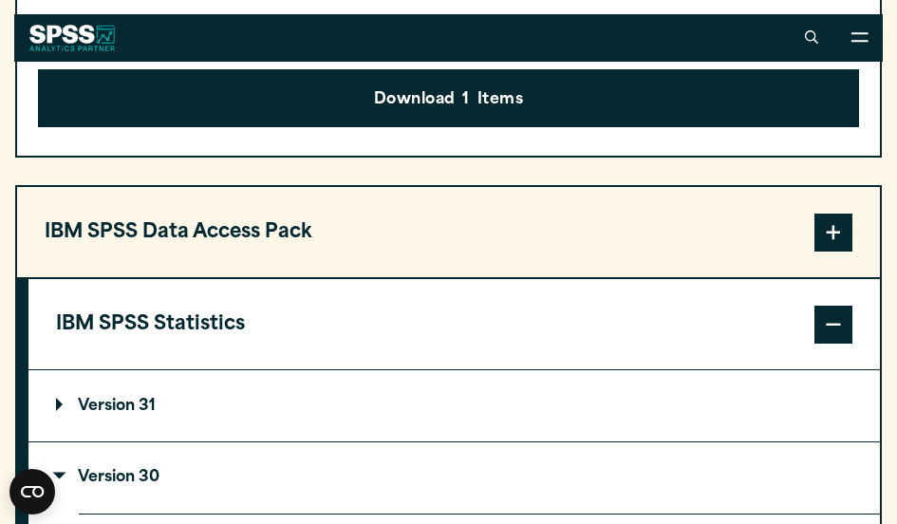
scroll to position [1514, 0]
